Goal: Check status: Check status

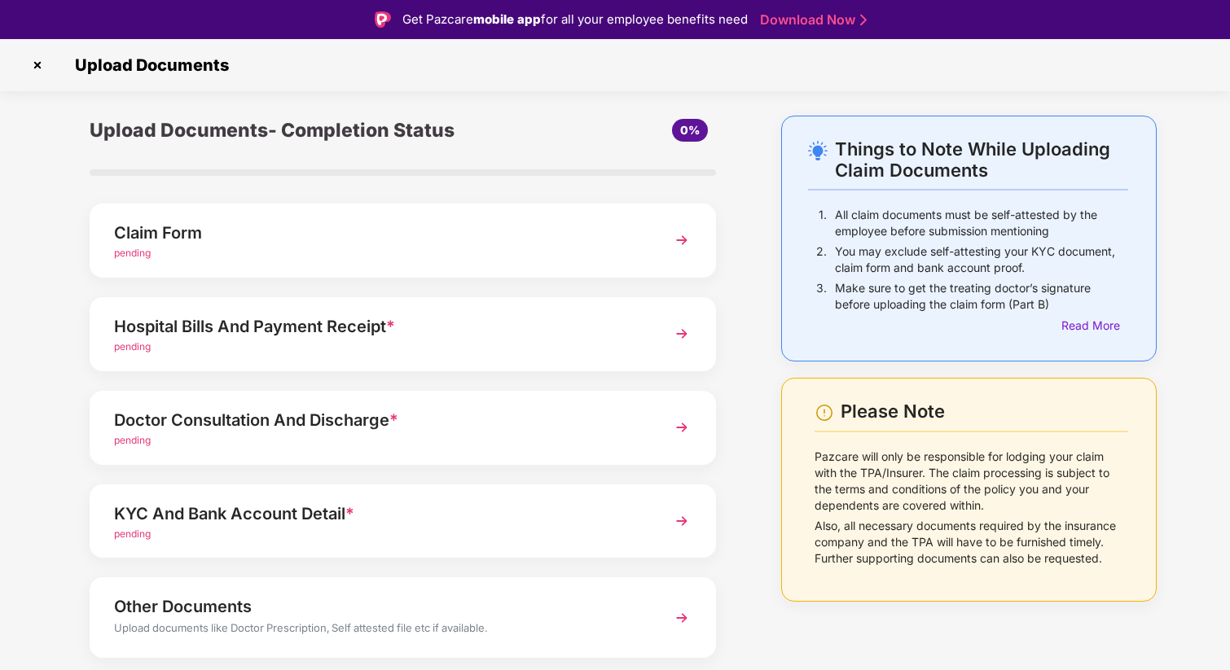
click at [37, 60] on img at bounding box center [37, 65] width 26 height 26
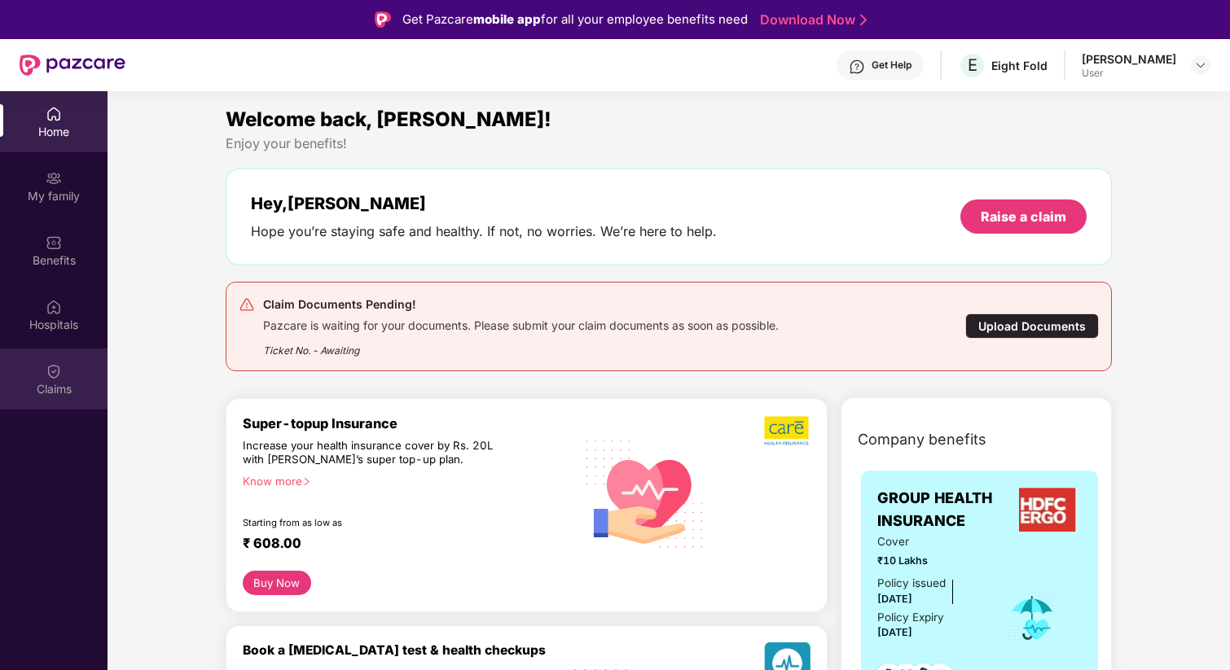
click at [60, 363] on img at bounding box center [54, 371] width 16 height 16
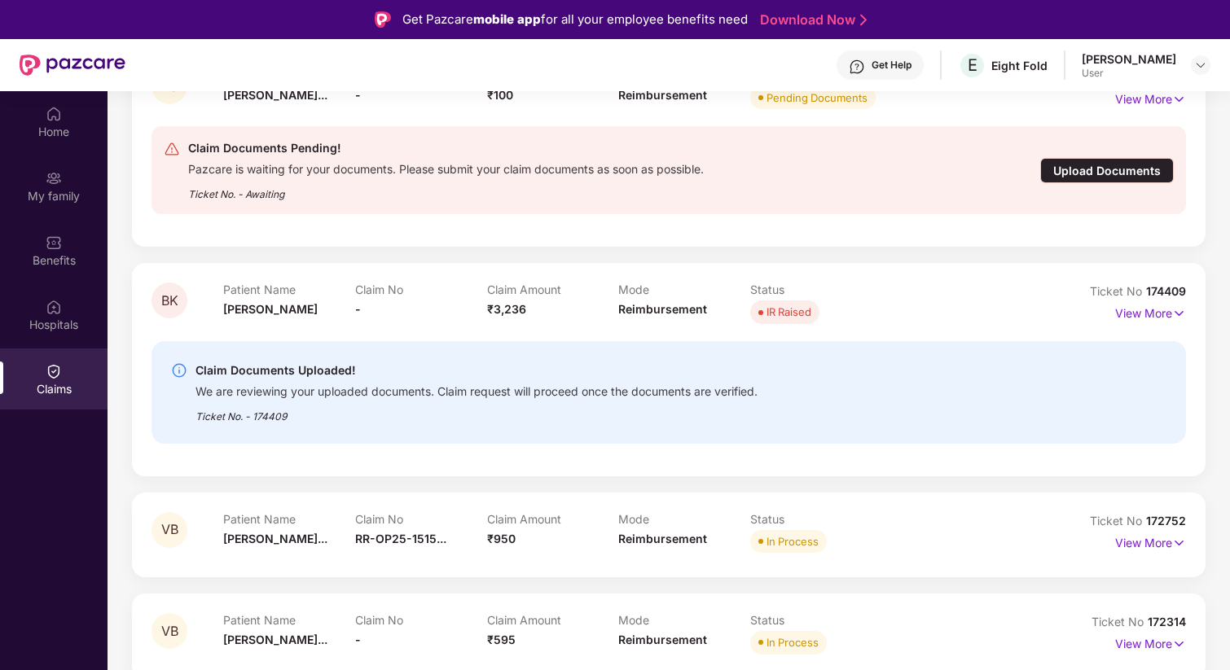
scroll to position [276, 0]
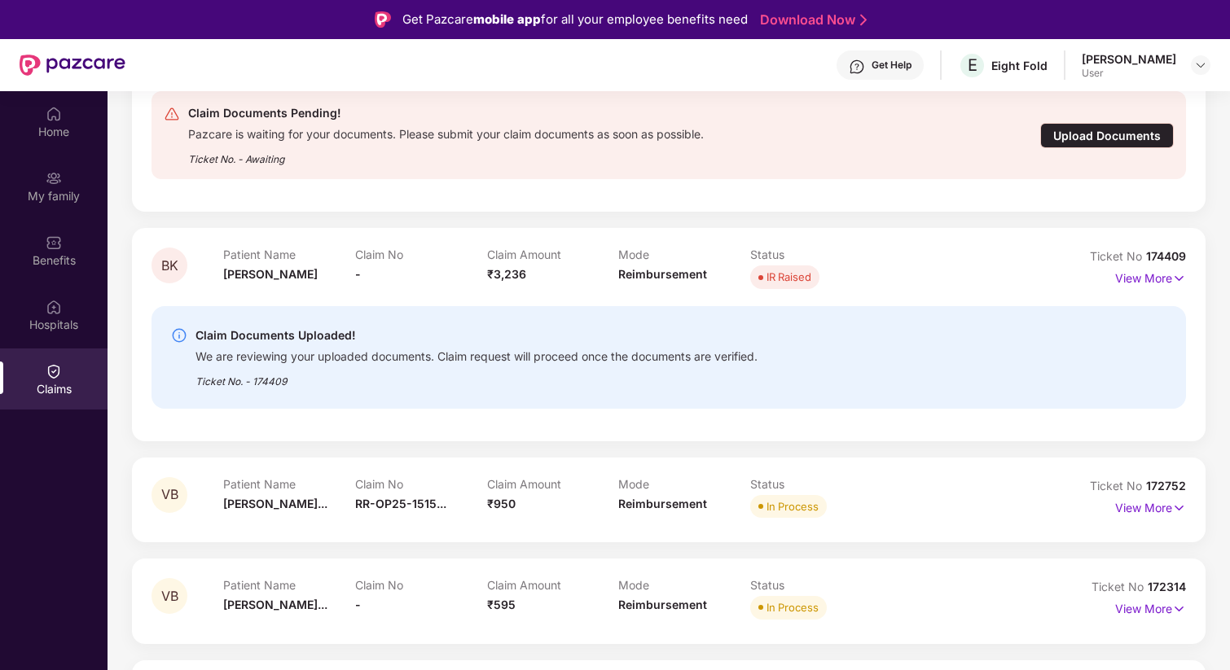
click at [390, 332] on div "Claim Documents Uploaded!" at bounding box center [477, 336] width 562 height 20
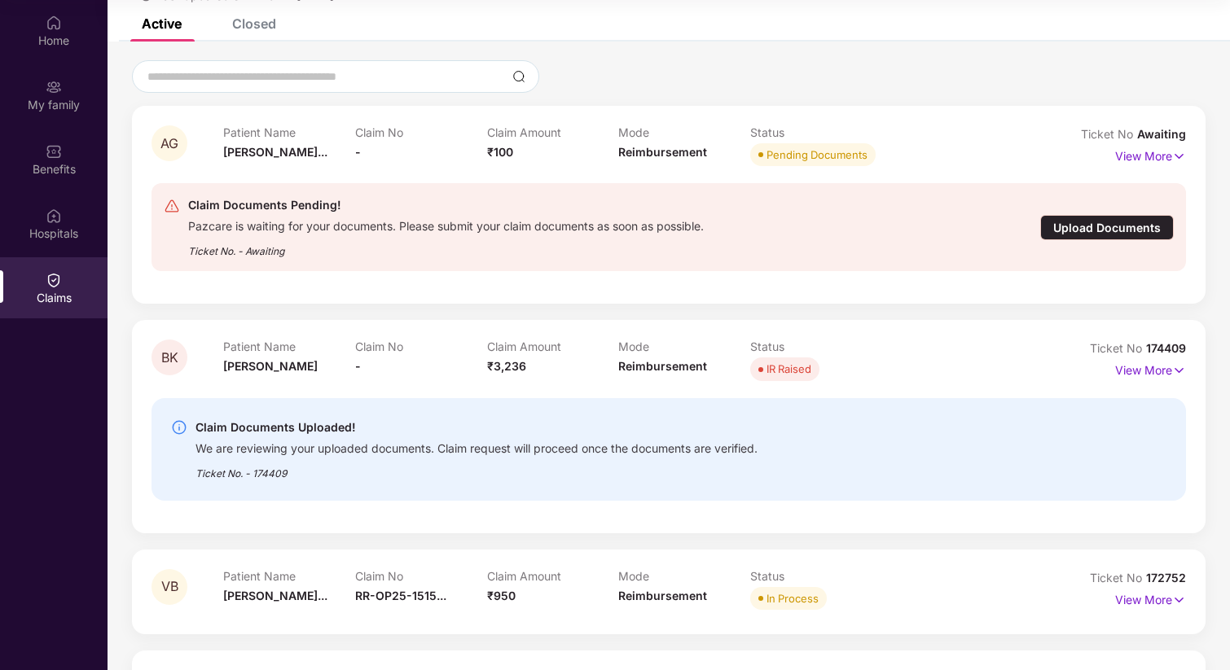
scroll to position [0, 0]
